Goal: Task Accomplishment & Management: Manage account settings

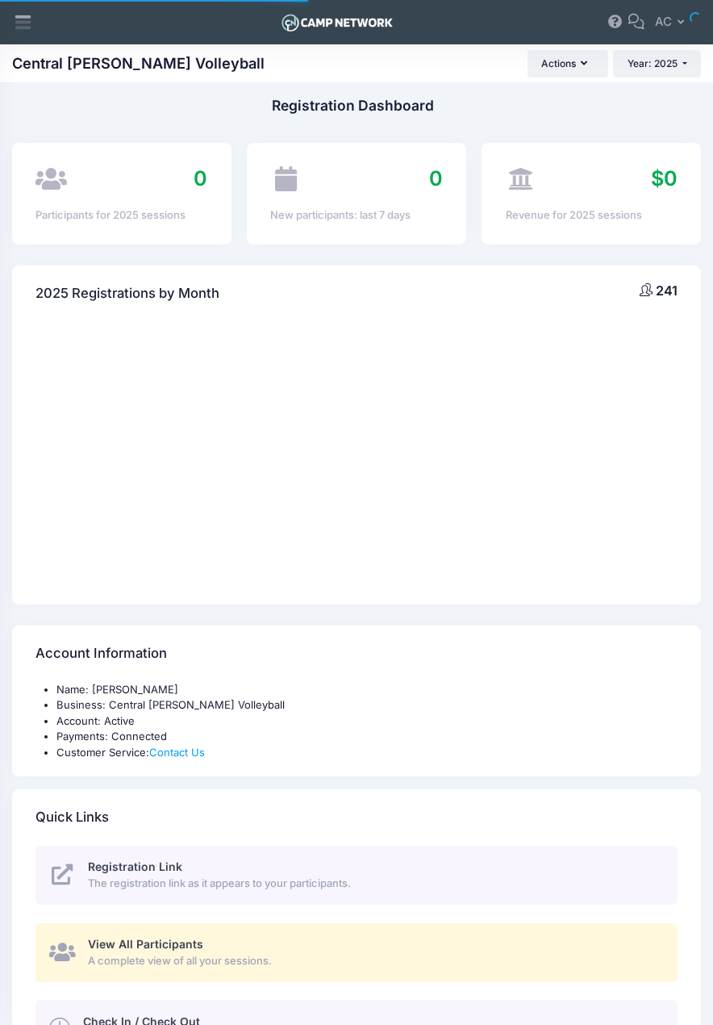
select select
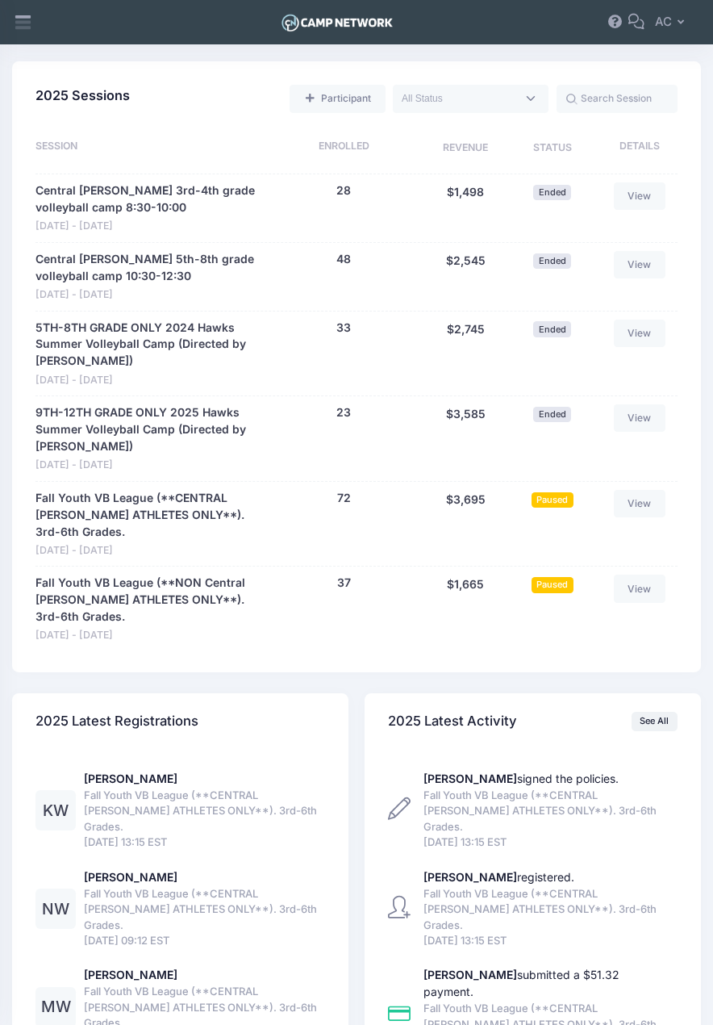
scroll to position [865, 0]
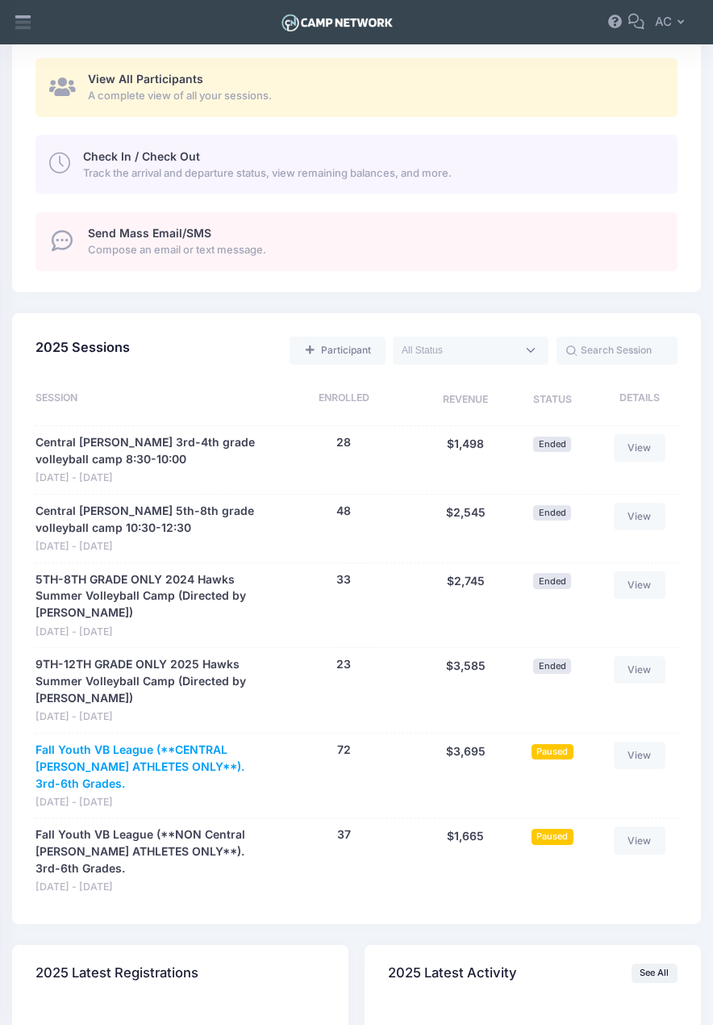
click at [81, 750] on link "Fall Youth VB League (**CENTRAL [PERSON_NAME] ATHLETES ONLY**). 3rd-6th Grades." at bounding box center [148, 767] width 224 height 51
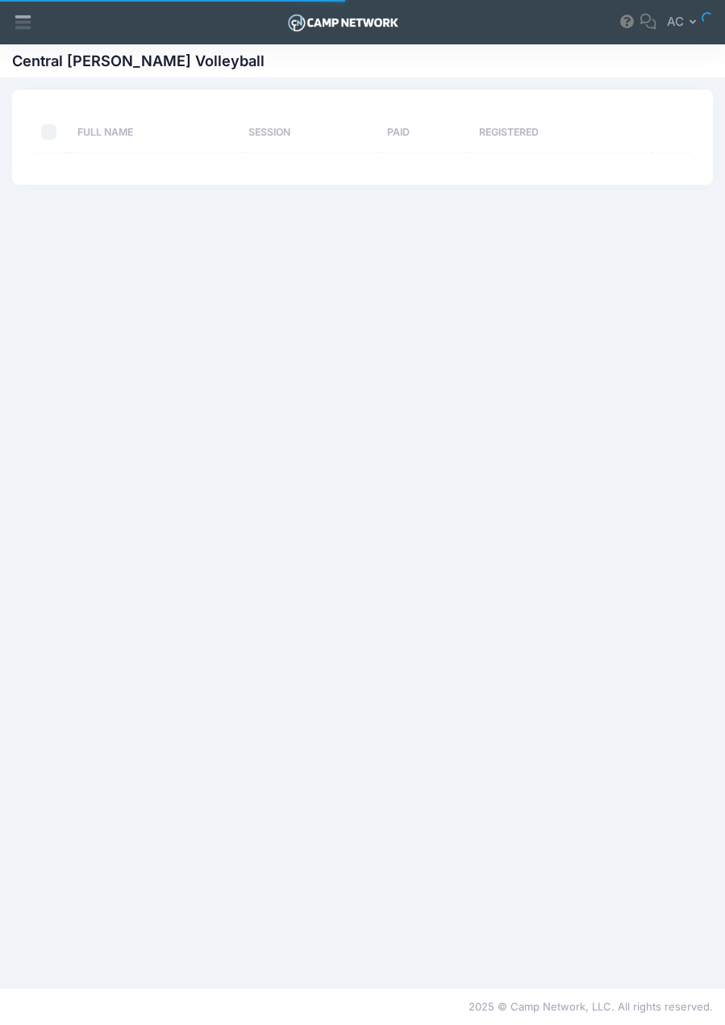
select select "10"
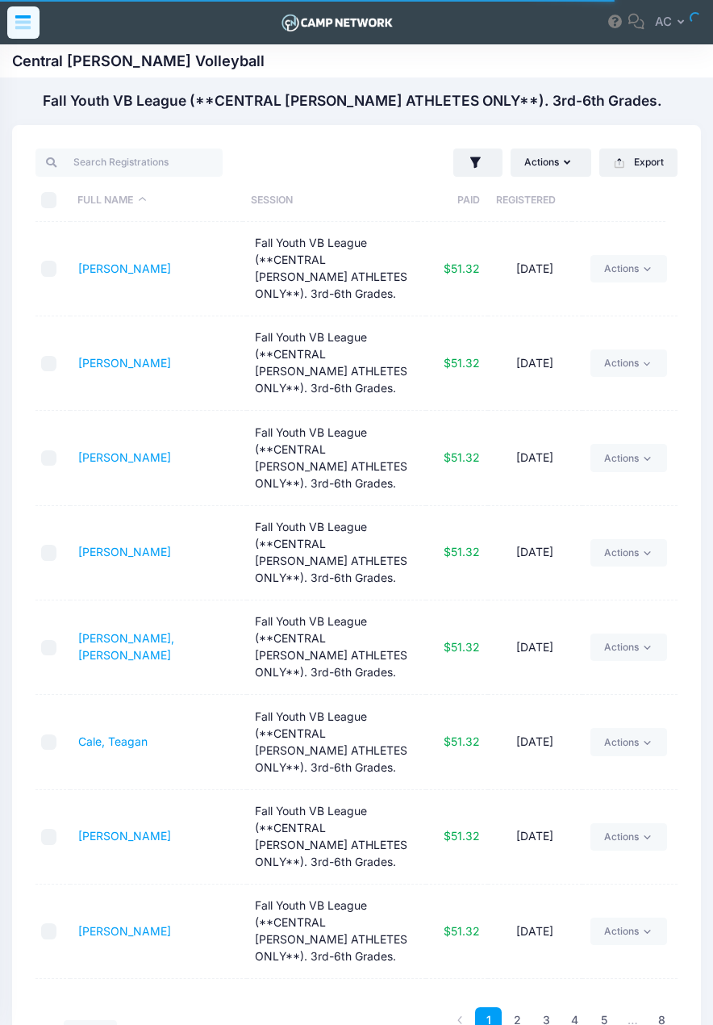
click at [18, 15] on icon at bounding box center [23, 22] width 19 height 19
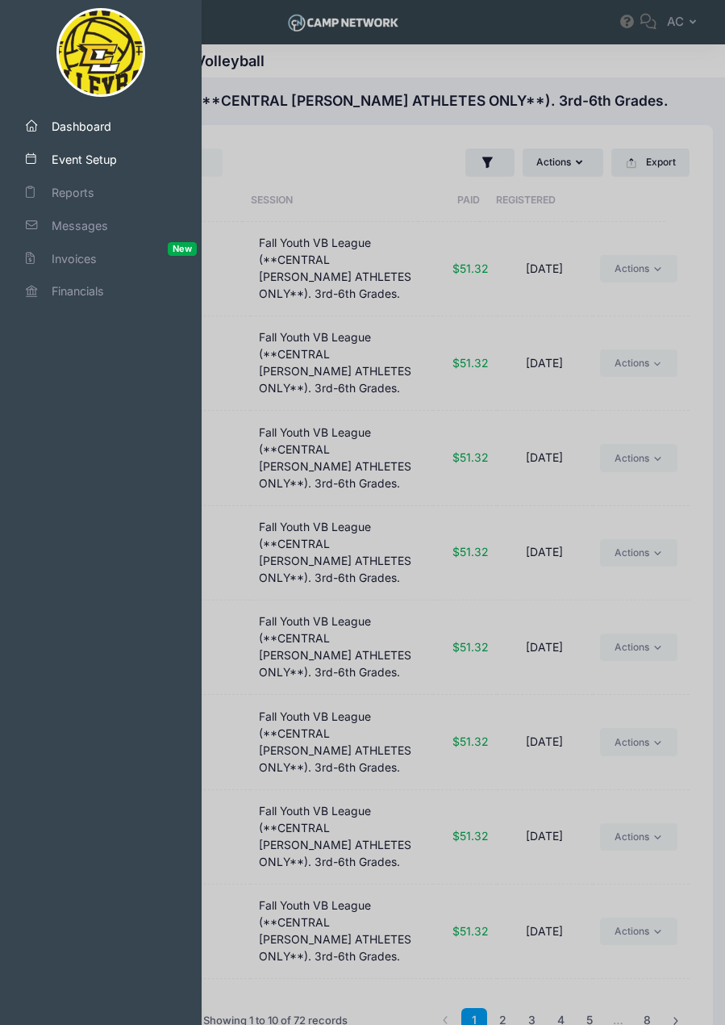
click at [73, 165] on span "Event Setup" at bounding box center [108, 159] width 113 height 17
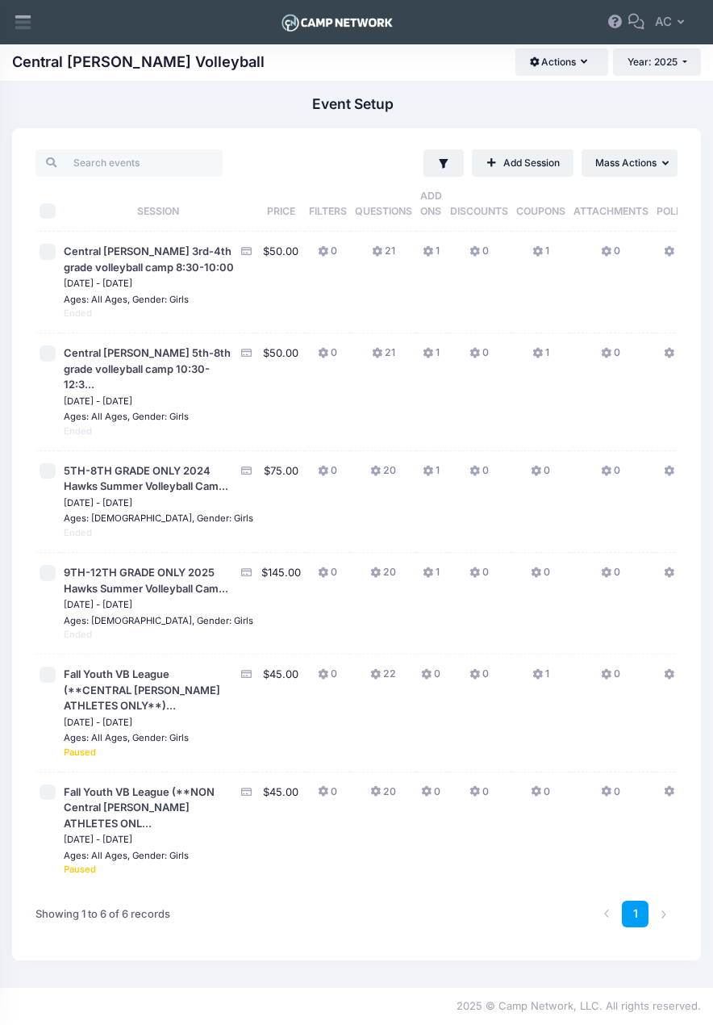
scroll to position [140, 0]
click at [98, 667] on span "Fall Youth VB League (**CENTRAL [PERSON_NAME] ATHLETES ONLY**)..." at bounding box center [142, 689] width 157 height 44
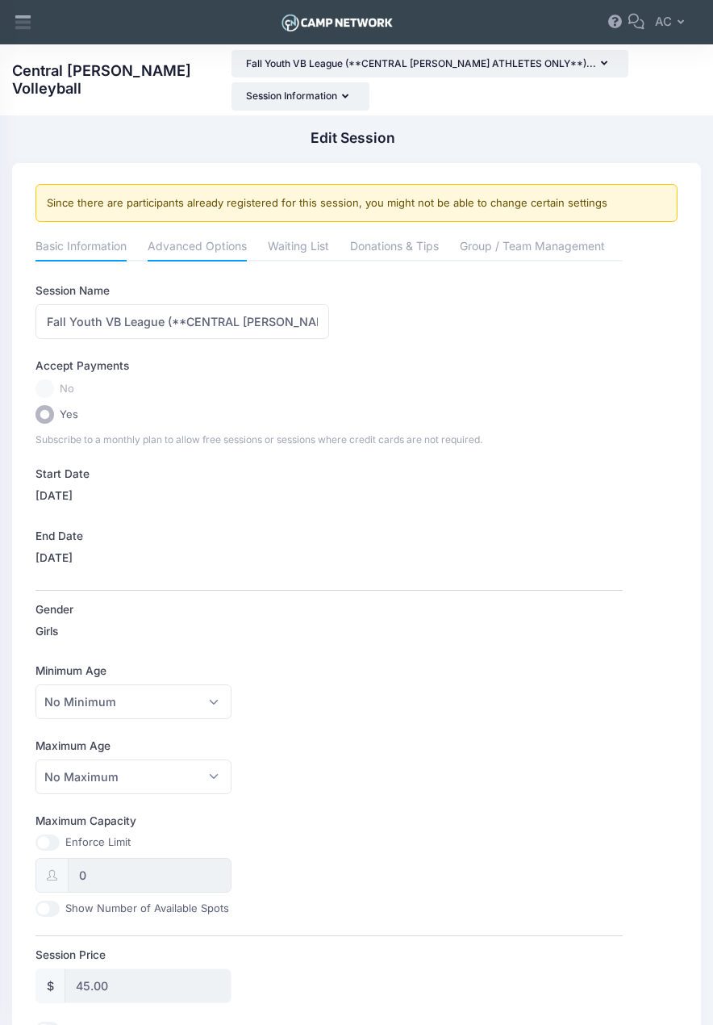
click at [199, 232] on link "Advanced Options" at bounding box center [197, 246] width 99 height 29
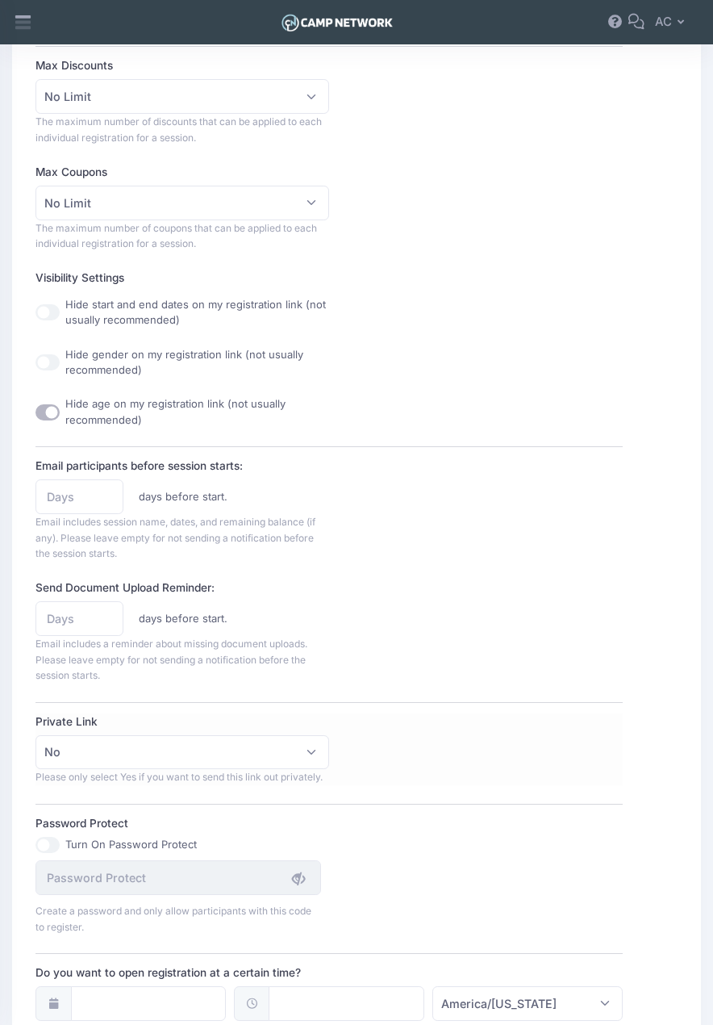
scroll to position [888, 0]
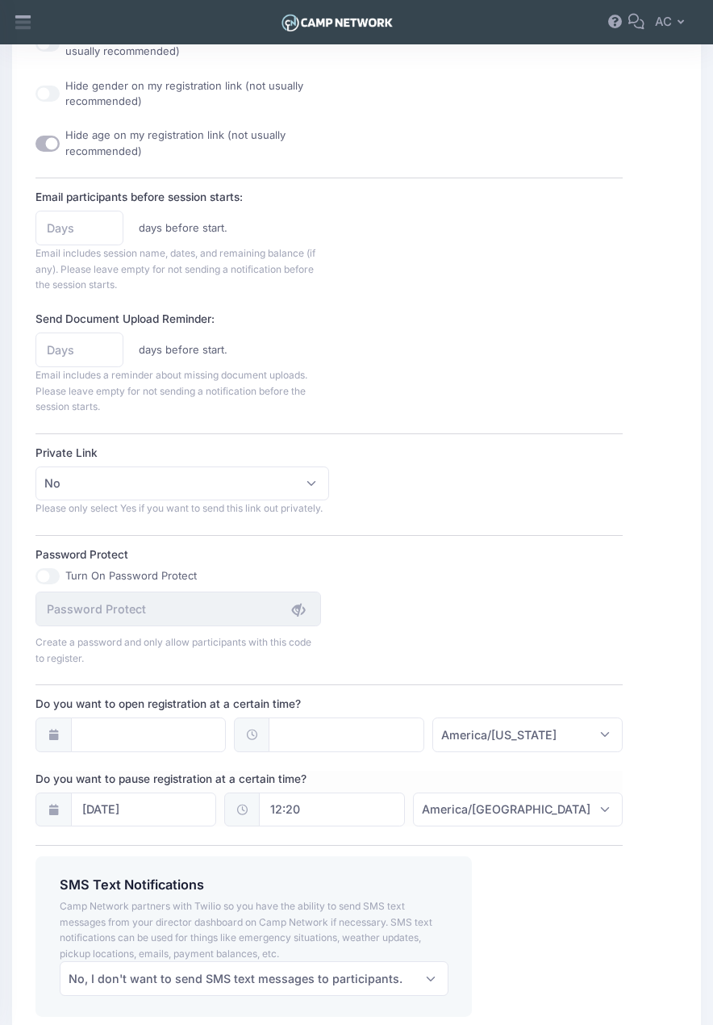
click at [351, 792] on input "12:20" at bounding box center [332, 809] width 146 height 35
click at [353, 806] on span at bounding box center [353, 804] width 11 height 16
type input "13:20"
type input "01"
click at [353, 806] on span at bounding box center [353, 804] width 11 height 16
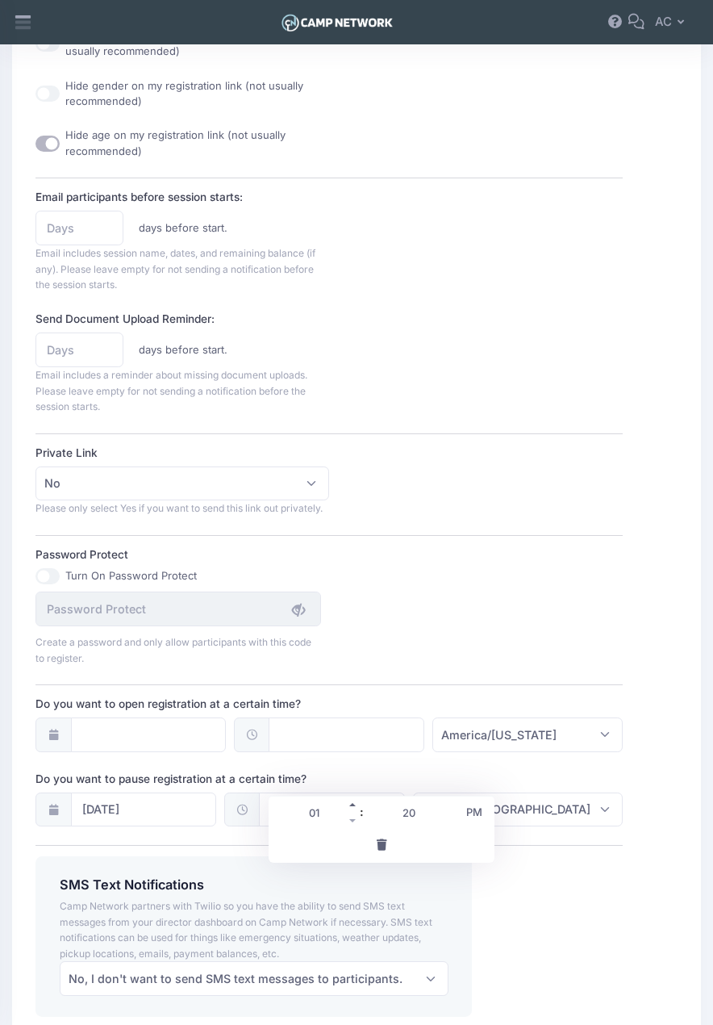
type input "14:20"
type input "02"
click at [353, 806] on span at bounding box center [353, 804] width 11 height 16
type input "15:20"
type input "03"
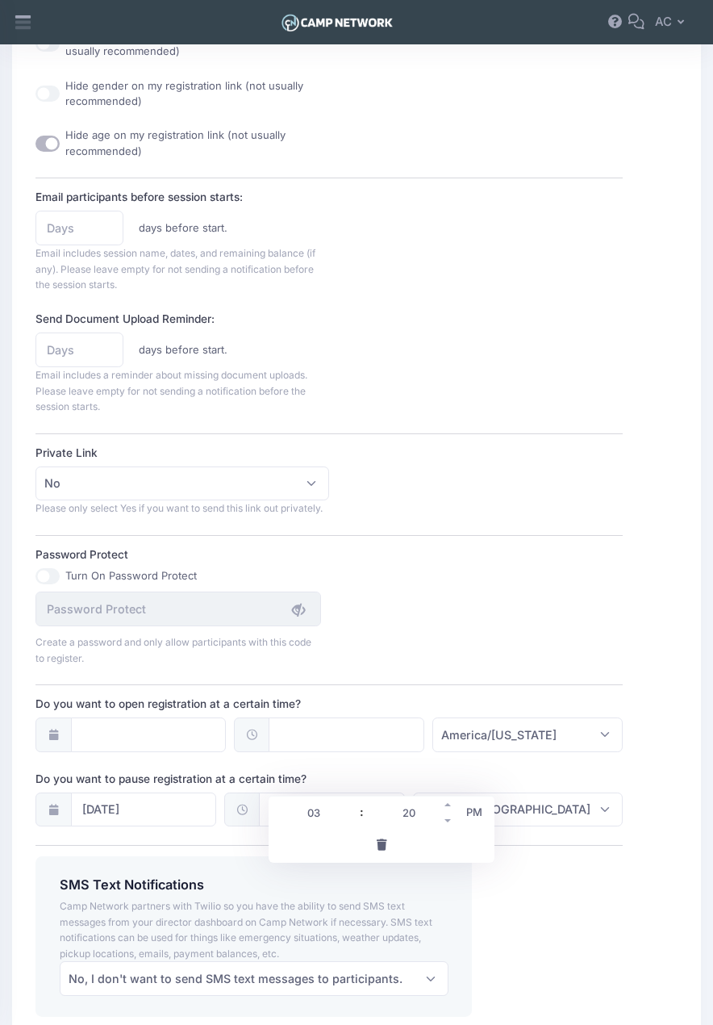
click at [412, 820] on input "20" at bounding box center [409, 812] width 90 height 32
click at [449, 804] on span at bounding box center [448, 804] width 11 height 16
type input "15:25"
type input "25"
click at [449, 804] on span at bounding box center [448, 804] width 11 height 16
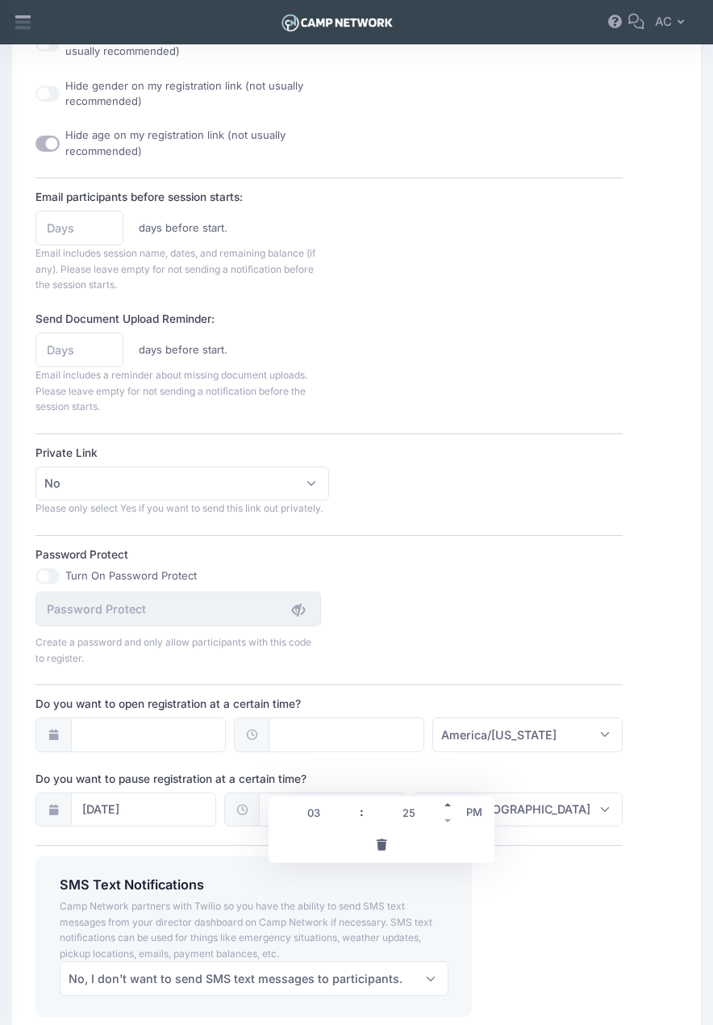
type input "15:30"
type input "30"
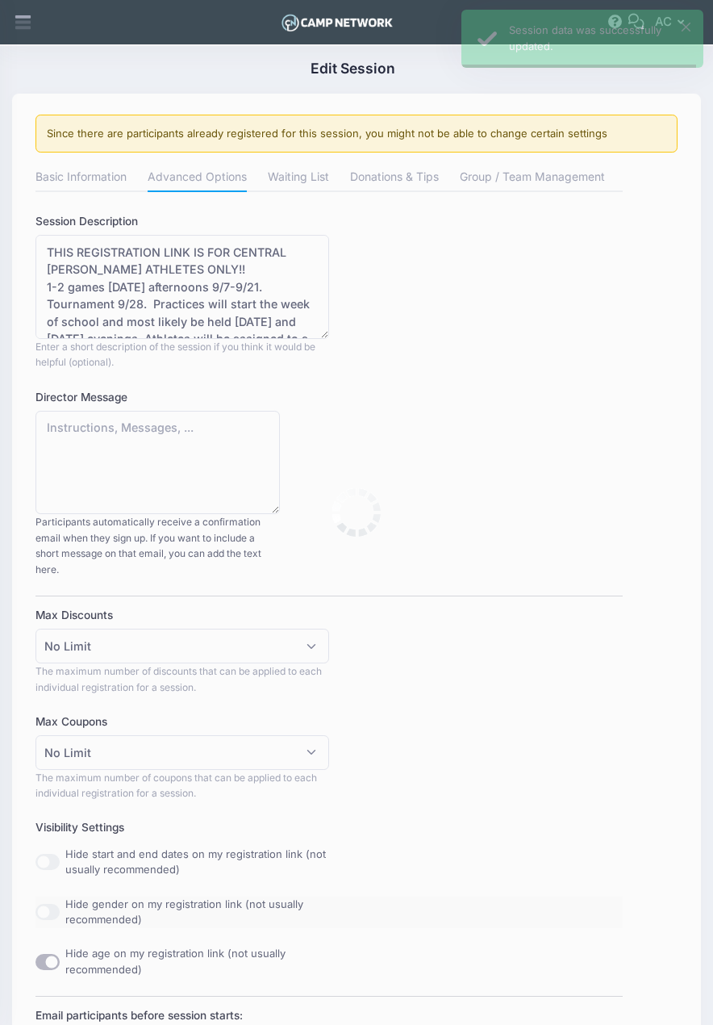
scroll to position [0, 0]
